Goal: Task Accomplishment & Management: Manage account settings

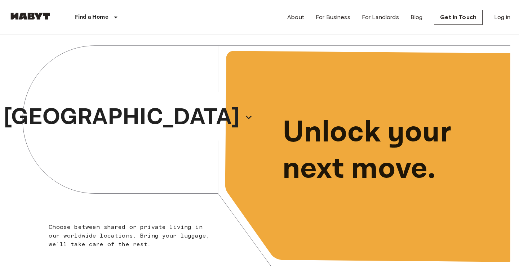
click at [507, 22] on div "About For Business For Landlords Blog Get in Touch Log in" at bounding box center [398, 17] width 223 height 35
click at [504, 19] on link "Log in" at bounding box center [502, 17] width 16 height 9
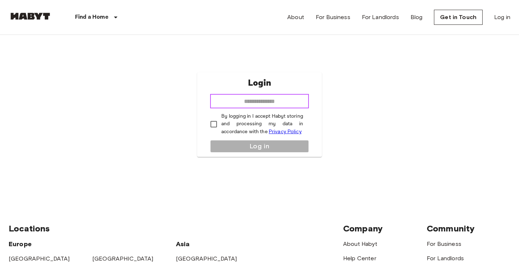
type input "**********"
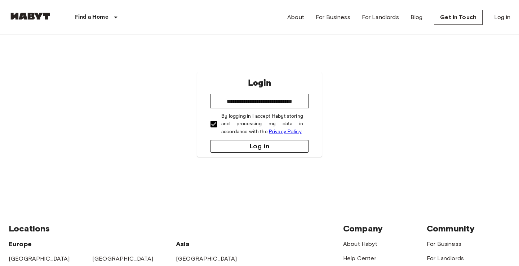
click at [248, 145] on button "Log in" at bounding box center [259, 146] width 99 height 13
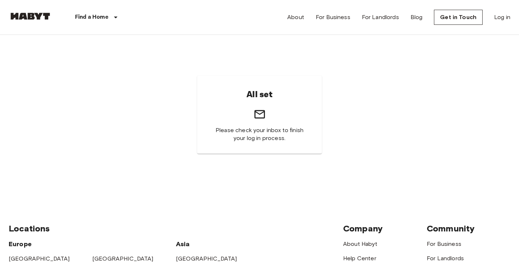
click at [262, 112] on icon at bounding box center [259, 114] width 13 height 13
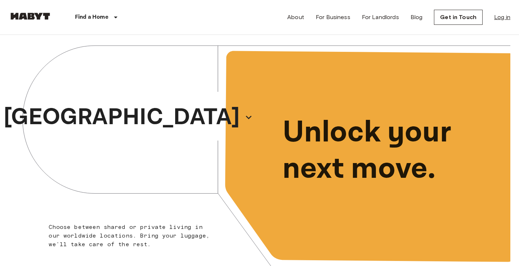
click at [501, 19] on link "Log in" at bounding box center [502, 17] width 16 height 9
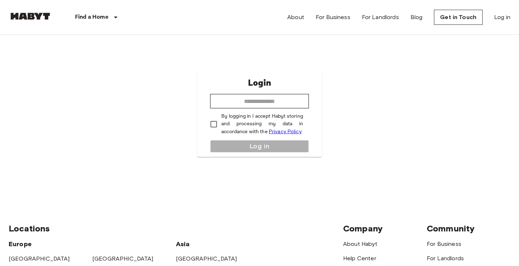
click at [294, 90] on div "Login ​ By logging in I accept Habyt storing and processing my data in accordan…" at bounding box center [259, 114] width 125 height 85
type input "**********"
click at [267, 149] on button "Log in" at bounding box center [259, 146] width 99 height 13
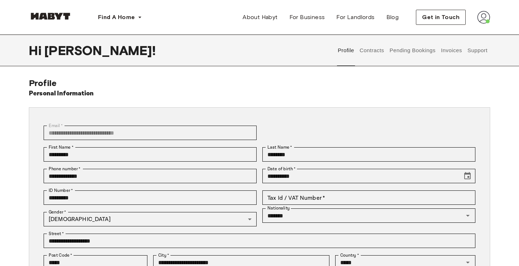
click at [376, 45] on button "Contracts" at bounding box center [372, 51] width 26 height 32
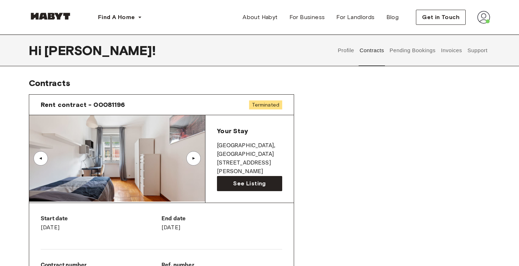
click at [426, 52] on button "Pending Bookings" at bounding box center [413, 51] width 48 height 32
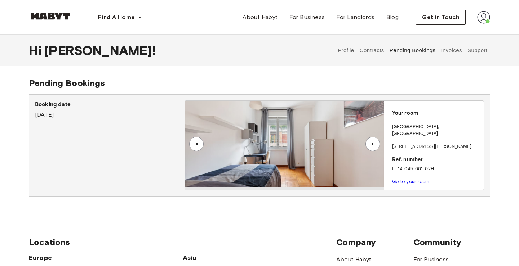
click at [447, 52] on button "Invoices" at bounding box center [451, 51] width 23 height 32
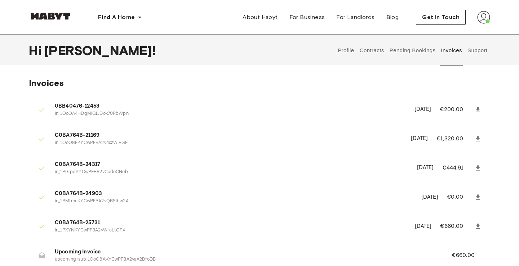
click at [473, 52] on button "Support" at bounding box center [477, 51] width 22 height 32
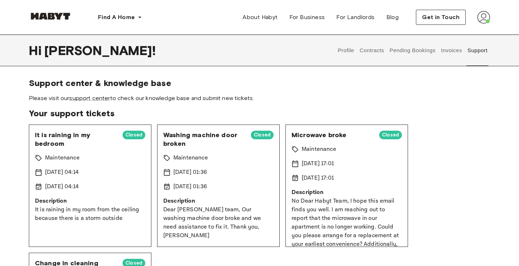
click at [347, 52] on button "Profile" at bounding box center [346, 51] width 18 height 32
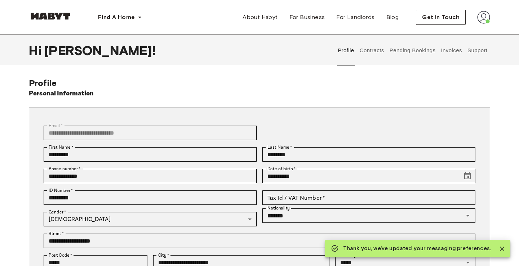
click at [369, 55] on button "Contracts" at bounding box center [372, 51] width 26 height 32
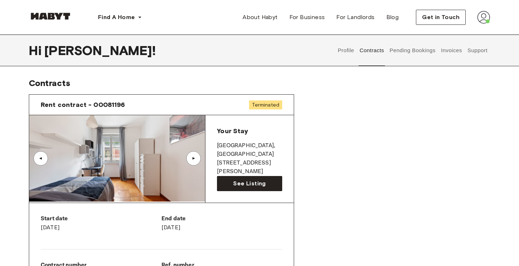
click at [195, 157] on div "▲" at bounding box center [193, 158] width 7 height 4
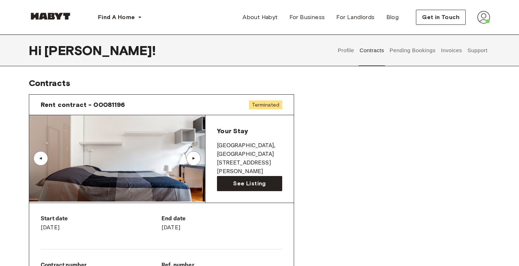
click at [194, 158] on div "▲" at bounding box center [193, 158] width 7 height 4
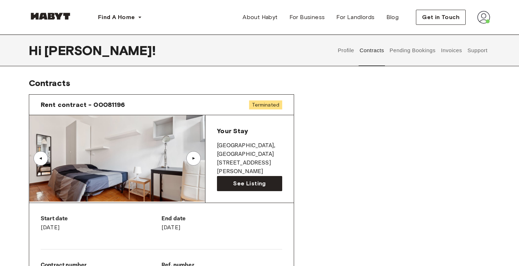
click at [474, 51] on button "Support" at bounding box center [477, 51] width 22 height 32
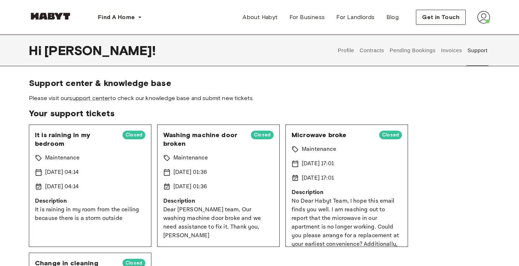
click at [442, 52] on button "Invoices" at bounding box center [451, 51] width 23 height 32
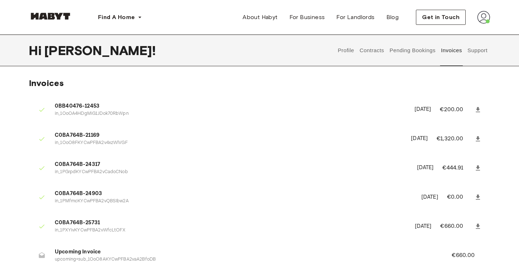
click at [409, 49] on button "Pending Bookings" at bounding box center [413, 51] width 48 height 32
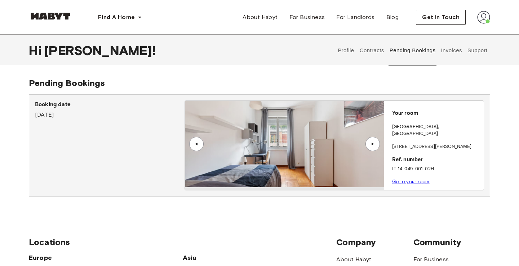
click at [381, 49] on button "Contracts" at bounding box center [372, 51] width 26 height 32
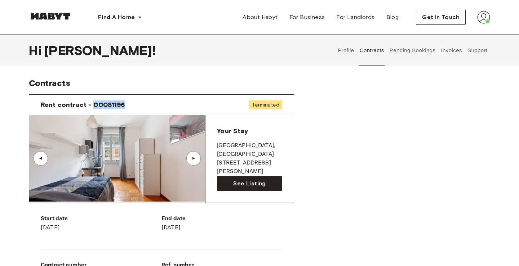
drag, startPoint x: 130, startPoint y: 105, endPoint x: 93, endPoint y: 102, distance: 37.6
click at [93, 101] on div "Rent contract - 00081196 Terminated" at bounding box center [161, 105] width 265 height 21
copy span "00081196"
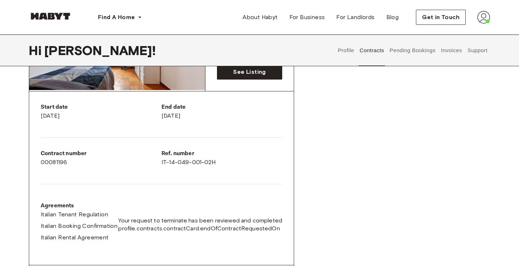
scroll to position [51, 0]
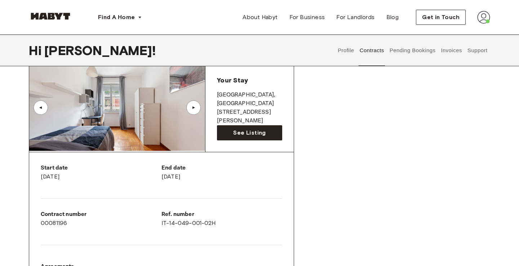
click at [480, 53] on button "Support" at bounding box center [477, 51] width 22 height 32
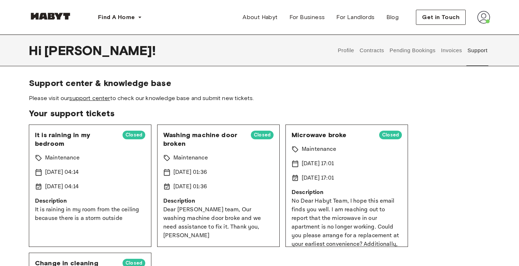
click at [89, 97] on link "support center" at bounding box center [89, 98] width 41 height 7
click at [449, 52] on button "Invoices" at bounding box center [451, 51] width 23 height 32
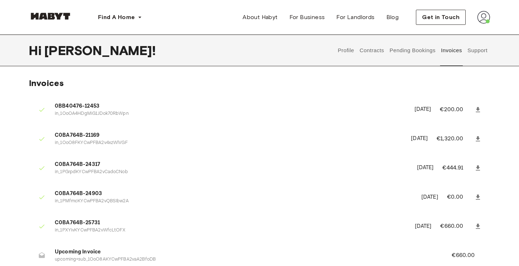
click at [371, 49] on button "Contracts" at bounding box center [372, 51] width 26 height 32
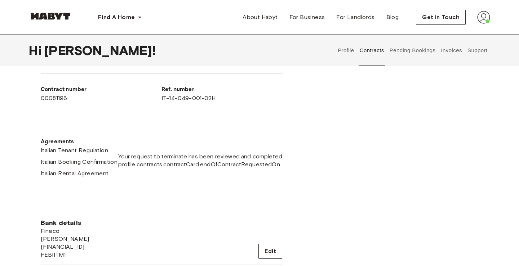
scroll to position [161, 0]
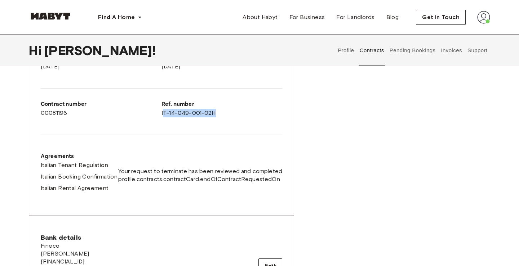
drag, startPoint x: 222, startPoint y: 111, endPoint x: 163, endPoint y: 114, distance: 59.6
click at [163, 114] on div "Ref. number IT-14-049-001-02H" at bounding box center [222, 108] width 121 height 17
click at [215, 157] on div "Agreements Italian Tenant Regulation Italian Booking Confirmation Italian Renta…" at bounding box center [162, 175] width 242 height 46
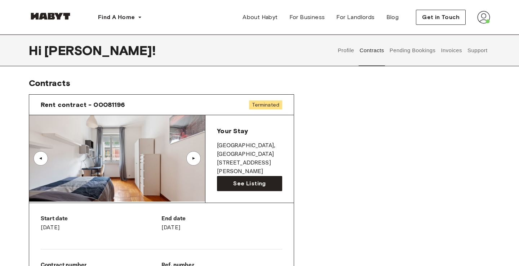
scroll to position [0, 0]
click at [487, 22] on img at bounding box center [483, 17] width 13 height 13
click at [467, 34] on span "Profile" at bounding box center [462, 34] width 18 height 9
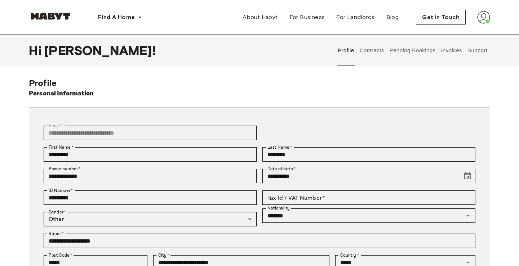
click at [32, 18] on img at bounding box center [50, 16] width 43 height 7
